Goal: Understand process/instructions: Learn how to perform a task or action

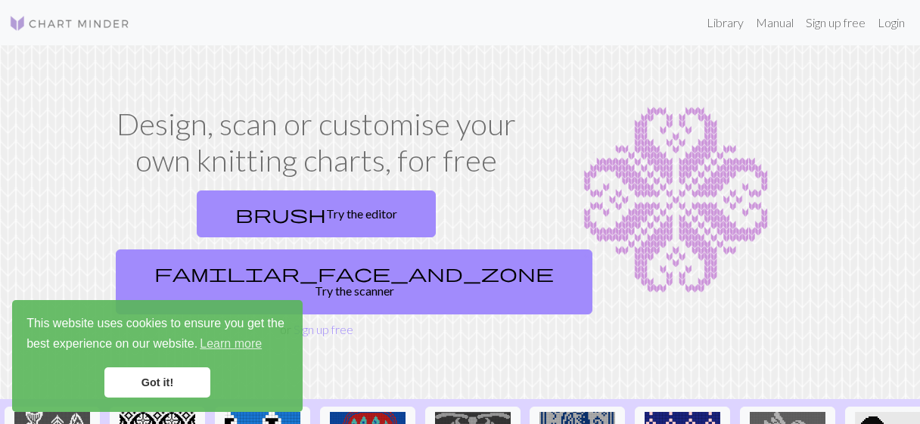
click at [169, 378] on link "Got it!" at bounding box center [157, 383] width 106 height 30
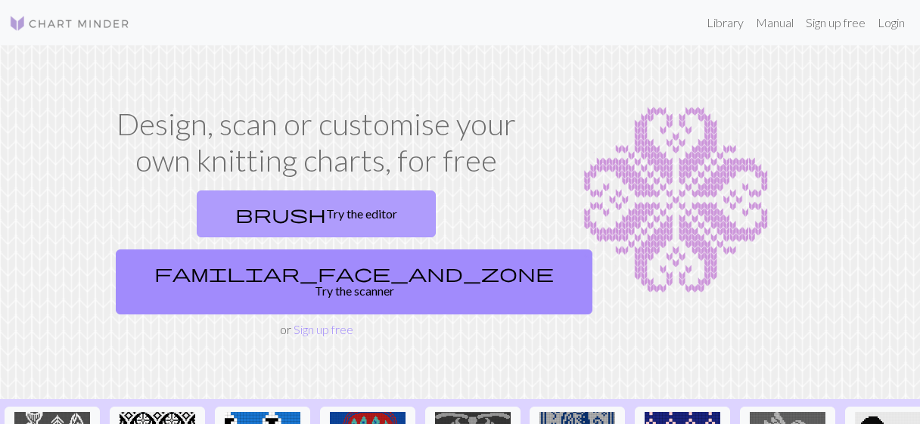
click at [198, 210] on link "brush Try the editor" at bounding box center [316, 214] width 239 height 47
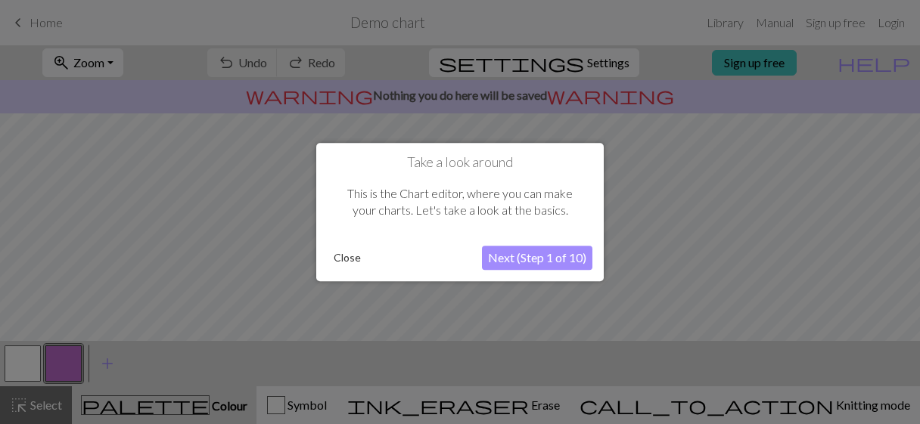
click at [542, 260] on button "Next (Step 1 of 10)" at bounding box center [537, 258] width 110 height 24
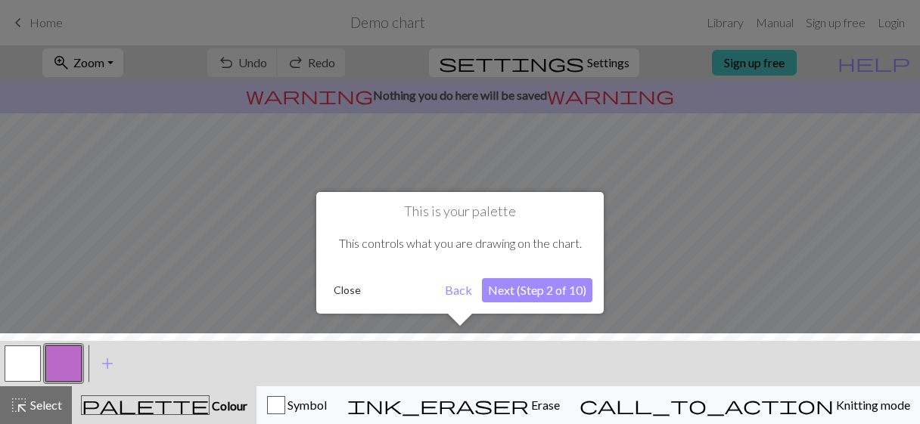
click at [533, 292] on button "Next (Step 2 of 10)" at bounding box center [537, 290] width 110 height 24
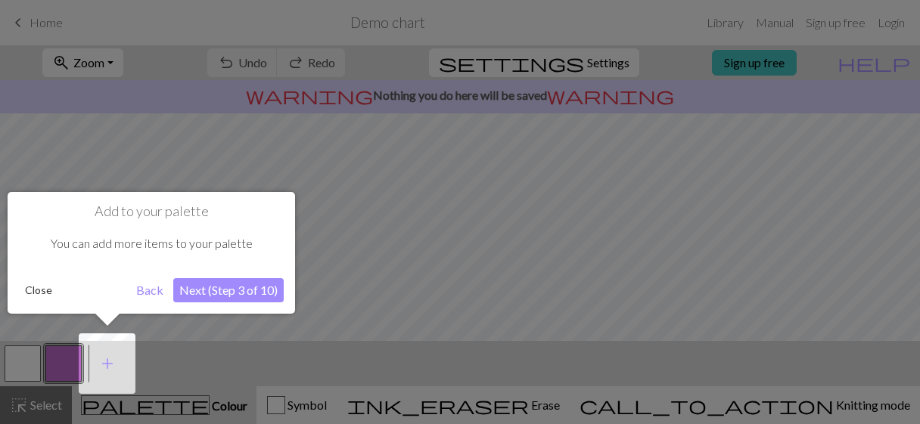
click at [210, 294] on button "Next (Step 3 of 10)" at bounding box center [228, 290] width 110 height 24
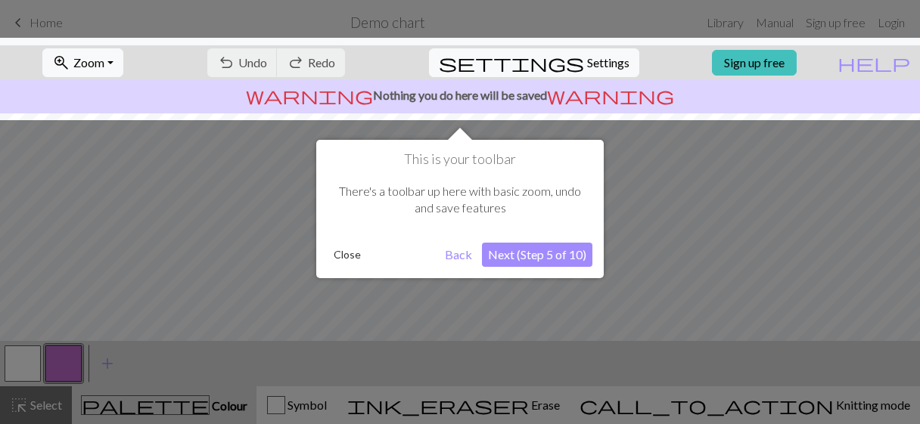
click at [542, 256] on button "Next (Step 5 of 10)" at bounding box center [537, 255] width 110 height 24
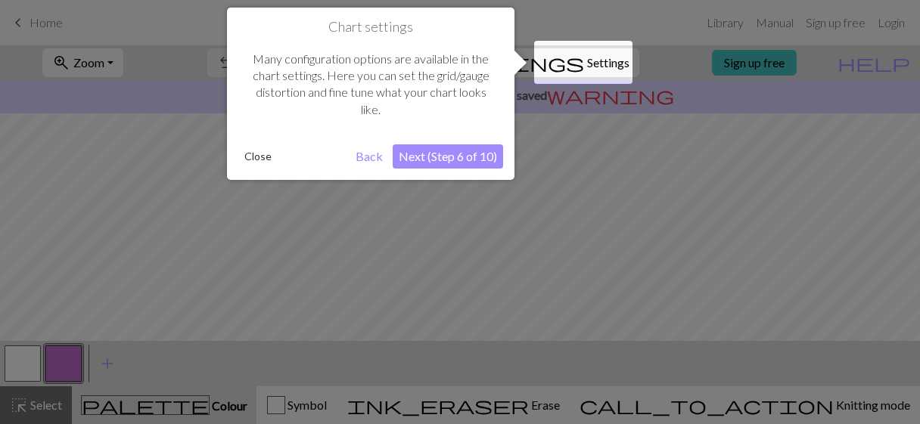
click at [415, 155] on button "Next (Step 6 of 10)" at bounding box center [448, 157] width 110 height 24
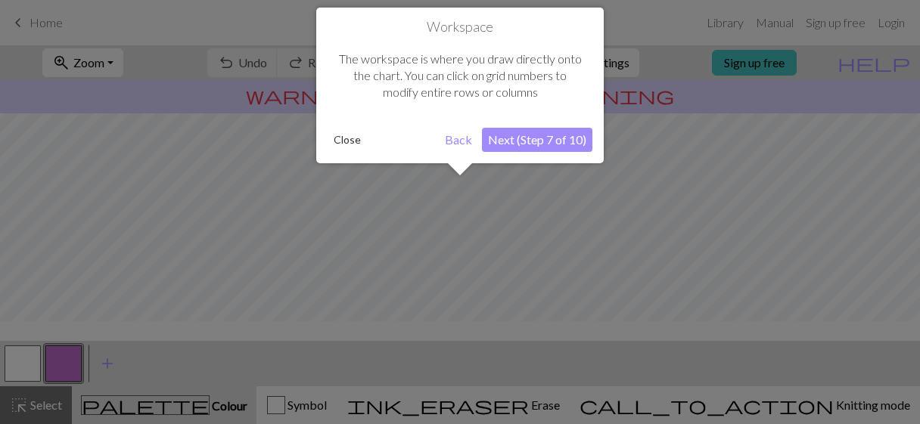
scroll to position [90, 0]
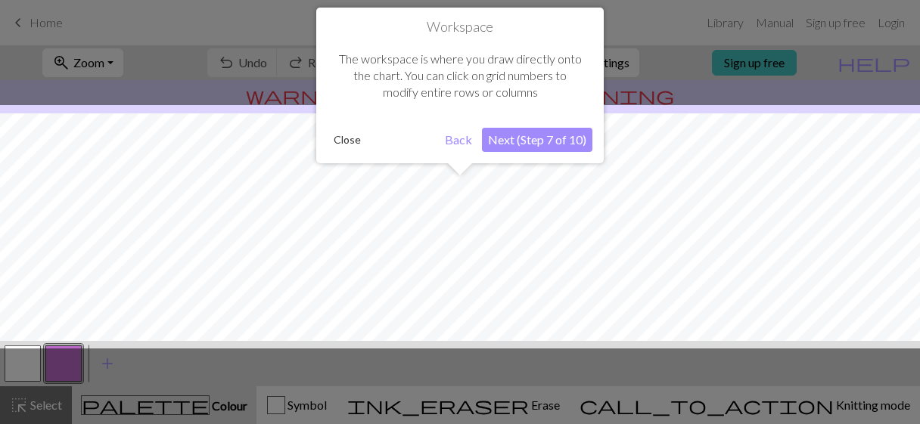
click at [561, 145] on button "Next (Step 7 of 10)" at bounding box center [537, 140] width 110 height 24
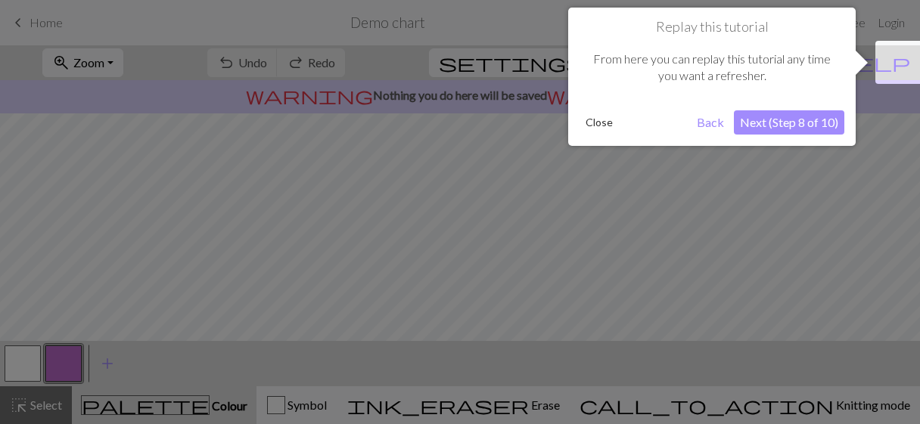
click at [790, 123] on button "Next (Step 8 of 10)" at bounding box center [789, 122] width 110 height 24
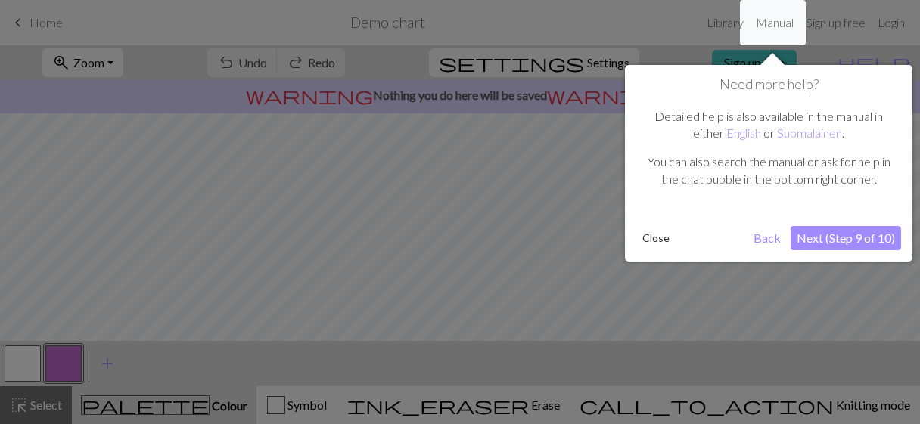
click at [815, 236] on button "Next (Step 9 of 10)" at bounding box center [846, 238] width 110 height 24
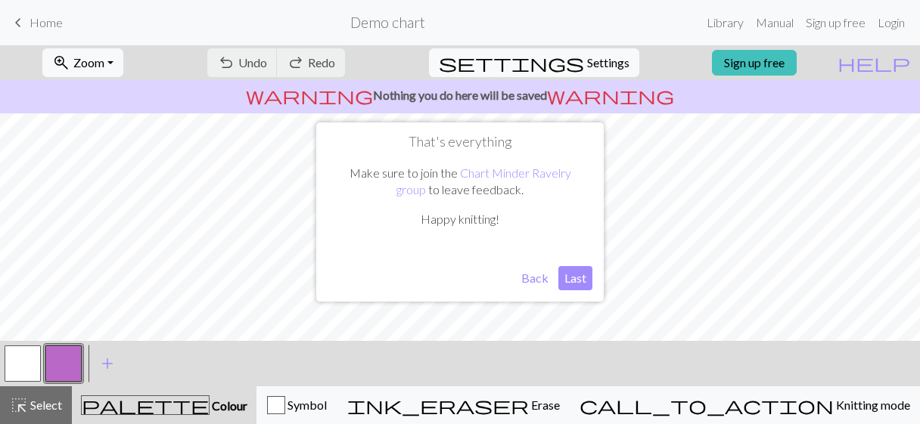
click at [572, 280] on button "Last" at bounding box center [575, 278] width 34 height 24
